Goal: Complete application form

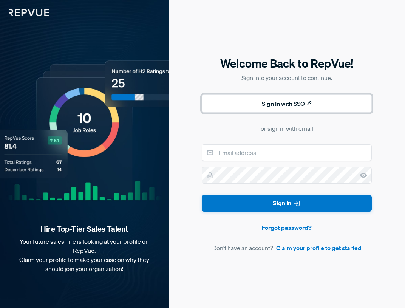
click at [273, 102] on button "Sign In with SSO" at bounding box center [287, 104] width 170 height 18
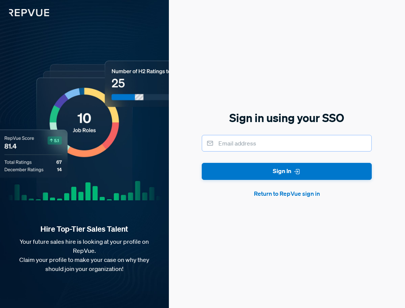
click at [270, 141] on input "email" at bounding box center [287, 143] width 170 height 17
click at [202, 163] on button "Sign In" at bounding box center [287, 171] width 170 height 17
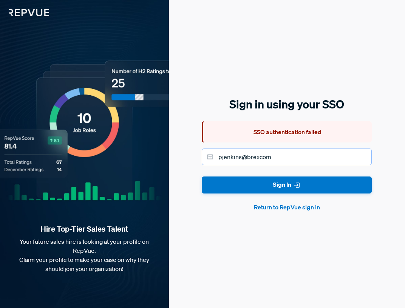
drag, startPoint x: 259, startPoint y: 157, endPoint x: 266, endPoint y: 163, distance: 9.5
click at [259, 157] on input "pjenkins@brexcom" at bounding box center [287, 157] width 170 height 17
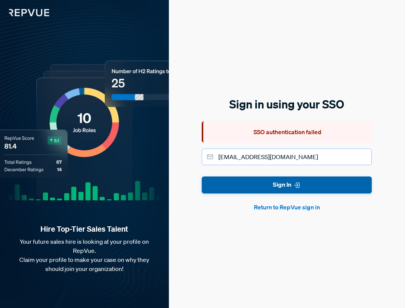
type input "[EMAIL_ADDRESS][DOMAIN_NAME]"
click at [202, 177] on button "Sign In" at bounding box center [287, 185] width 170 height 17
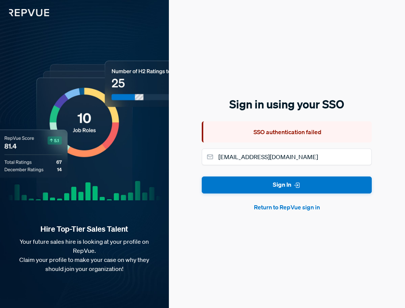
click at [274, 214] on div "Sign in using your SSO SSO authentication failed [EMAIL_ADDRESS][DOMAIN_NAME] S…" at bounding box center [287, 154] width 236 height 308
click at [272, 209] on button "Return to RepVue sign in" at bounding box center [287, 207] width 170 height 9
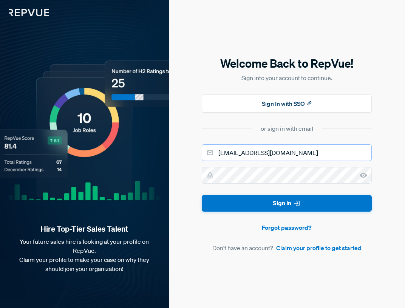
click at [285, 154] on input "[EMAIL_ADDRESS][DOMAIN_NAME]" at bounding box center [287, 152] width 170 height 17
click at [271, 199] on button "Sign In" at bounding box center [287, 203] width 170 height 17
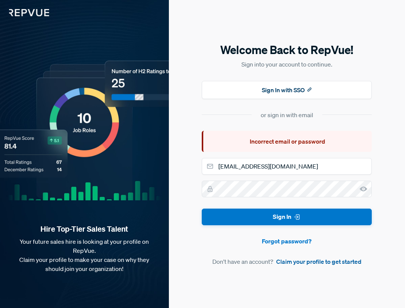
click at [325, 259] on link "Claim your profile to get started" at bounding box center [318, 261] width 85 height 9
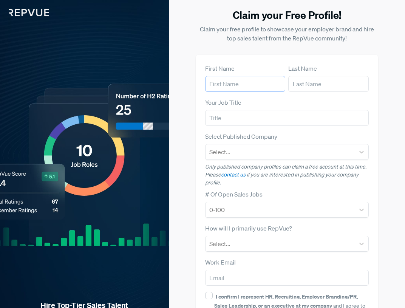
click at [232, 88] on input "text" at bounding box center [245, 84] width 81 height 16
type input "[PERSON_NAME]"
type input "SDR Manager"
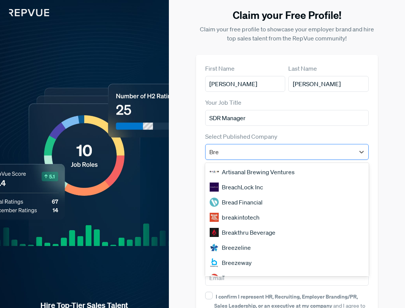
type input "Brex"
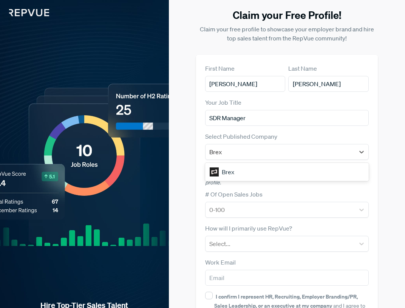
click at [285, 169] on div "Brex" at bounding box center [287, 171] width 164 height 15
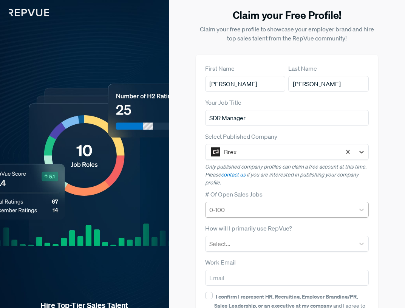
click at [307, 205] on div at bounding box center [280, 210] width 142 height 11
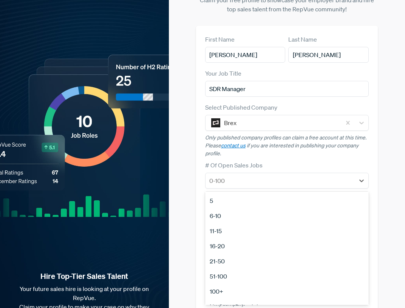
scroll to position [71, 0]
click at [294, 275] on div "100+" at bounding box center [287, 280] width 164 height 15
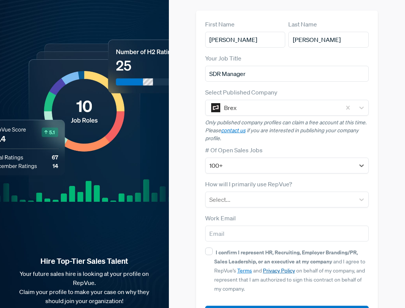
scroll to position [49, 0]
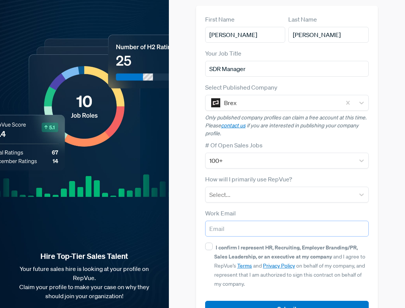
click at [259, 231] on input "email" at bounding box center [287, 229] width 164 height 16
type input "[EMAIL_ADDRESS][DOMAIN_NAME]"
click at [252, 204] on form "First Name [PERSON_NAME] Last Name [PERSON_NAME] Your Job Title SDR Manager Sel…" at bounding box center [287, 166] width 164 height 302
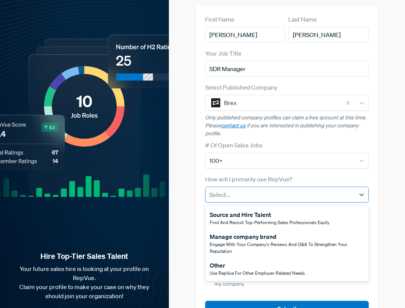
click at [251, 197] on div at bounding box center [280, 194] width 142 height 11
click at [288, 263] on div "Other" at bounding box center [257, 265] width 95 height 9
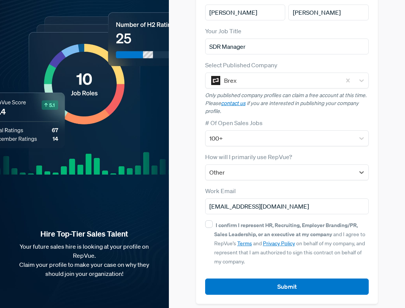
scroll to position [76, 0]
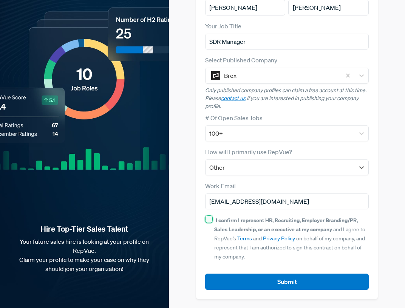
click at [212, 219] on input "I confirm I represent HR, Recruiting, Employer Branding/PR, Sales Leadership, o…" at bounding box center [209, 220] width 8 height 8
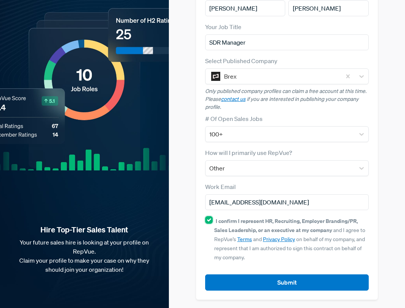
click at [209, 222] on input "I confirm I represent HR, Recruiting, Employer Branding/PR, Sales Leadership, o…" at bounding box center [209, 220] width 8 height 8
click at [206, 220] on input "I confirm I represent HR, Recruiting, Employer Branding/PR, Sales Leadership, o…" at bounding box center [209, 220] width 8 height 8
checkbox input "true"
click at [244, 278] on button "Submit" at bounding box center [287, 283] width 164 height 16
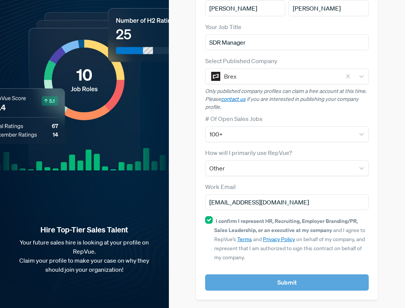
scroll to position [0, 0]
